Goal: Task Accomplishment & Management: Use online tool/utility

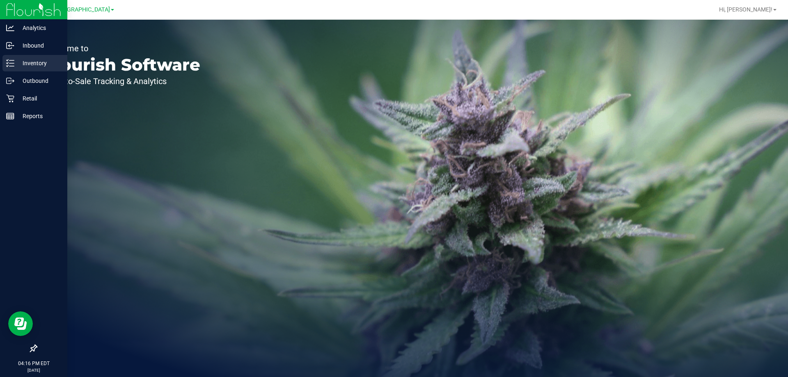
click at [27, 62] on p "Inventory" at bounding box center [38, 63] width 49 height 10
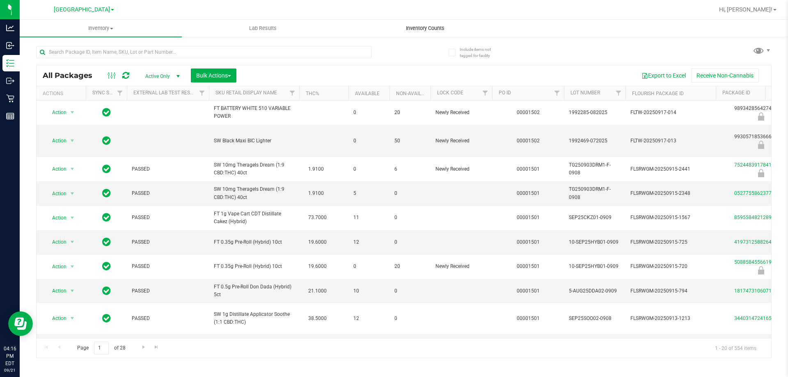
click at [436, 30] on span "Inventory Counts" at bounding box center [425, 28] width 61 height 7
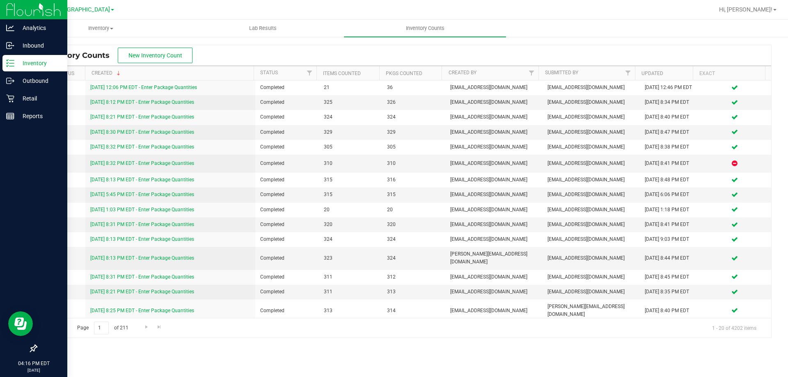
click at [7, 67] on icon at bounding box center [8, 65] width 2 height 1
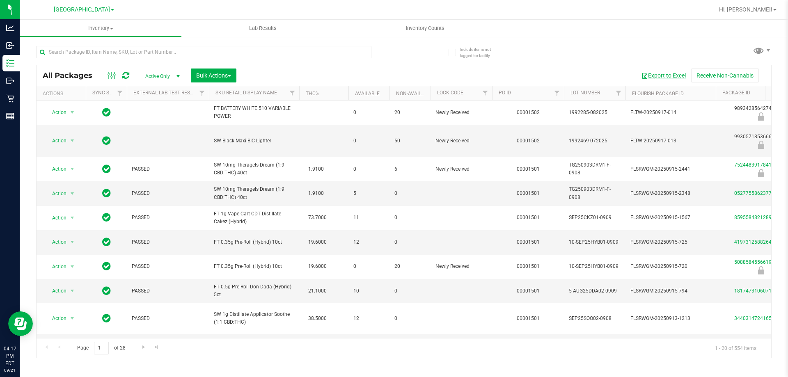
click at [654, 77] on button "Export to Excel" at bounding box center [663, 76] width 55 height 14
